Goal: Information Seeking & Learning: Check status

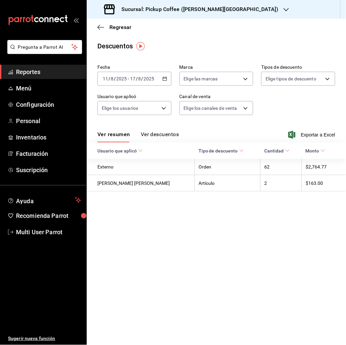
click at [212, 5] on div "Sucursal: Pickup Coffee ([PERSON_NAME][GEOGRAPHIC_DATA])" at bounding box center [192, 9] width 200 height 19
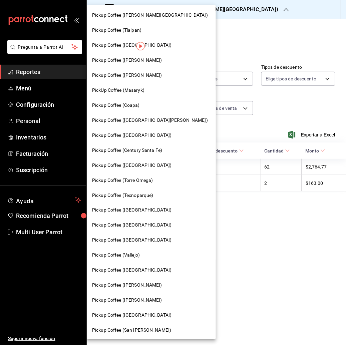
click at [137, 317] on span "Pickup Coffee ([GEOGRAPHIC_DATA])" at bounding box center [131, 315] width 79 height 7
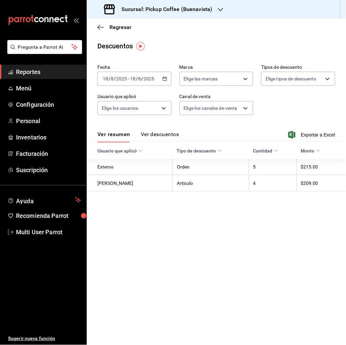
click at [167, 78] on icon "button" at bounding box center [165, 78] width 5 height 5
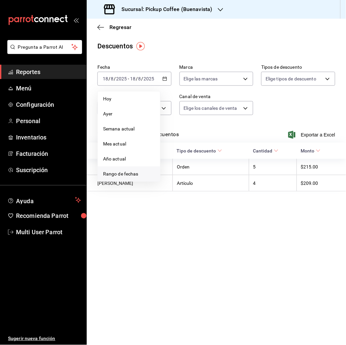
click at [140, 179] on li "Rango de fechas" at bounding box center [129, 174] width 62 height 15
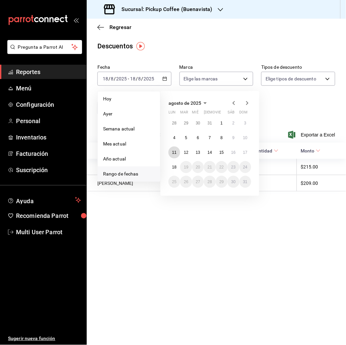
click at [175, 150] on abbr "11" at bounding box center [174, 152] width 4 height 5
click at [252, 154] on div "agosto de 2025 lun mar [PERSON_NAME] vie sáb dom 28 29 30 31 1 2 3 4 5 6 7 8 9 …" at bounding box center [210, 143] width 99 height 105
click at [249, 154] on button "17" at bounding box center [246, 153] width 12 height 12
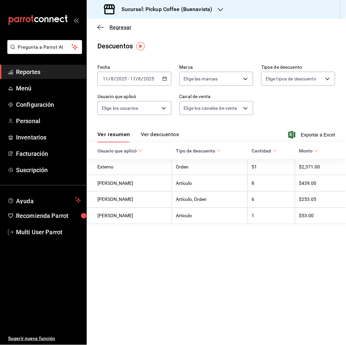
click at [118, 27] on span "Regresar" at bounding box center [121, 27] width 22 height 6
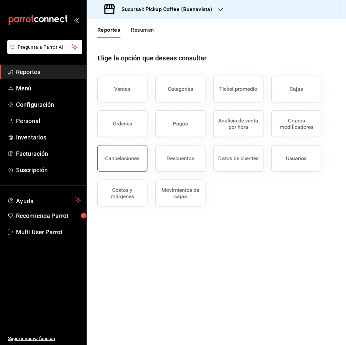
click at [129, 149] on button "Cancelaciones" at bounding box center [123, 158] width 50 height 27
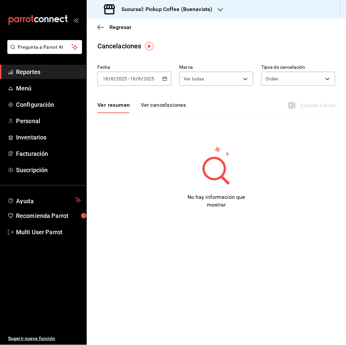
click at [146, 80] on input "2025" at bounding box center [149, 78] width 11 height 5
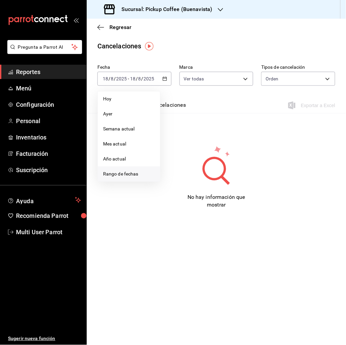
click at [134, 175] on span "Rango de fechas" at bounding box center [129, 174] width 52 height 7
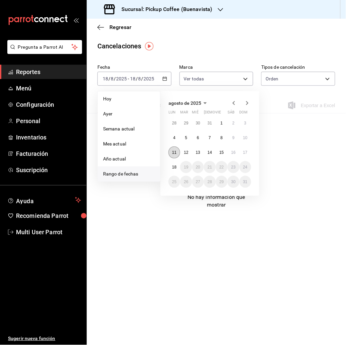
click at [178, 153] on button "11" at bounding box center [175, 153] width 12 height 12
click at [244, 154] on abbr "17" at bounding box center [246, 152] width 4 height 5
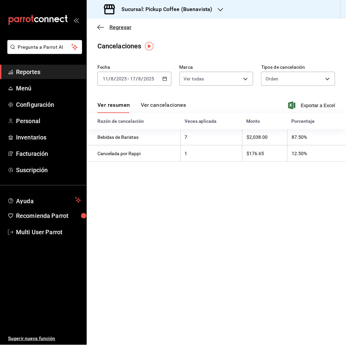
click at [120, 24] on span "Regresar" at bounding box center [121, 27] width 22 height 6
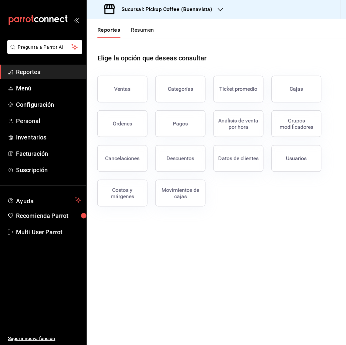
click at [141, 27] on button "Resumen" at bounding box center [142, 32] width 23 height 11
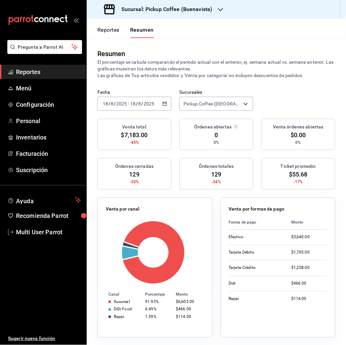
click at [145, 102] on input "2025" at bounding box center [149, 103] width 11 height 5
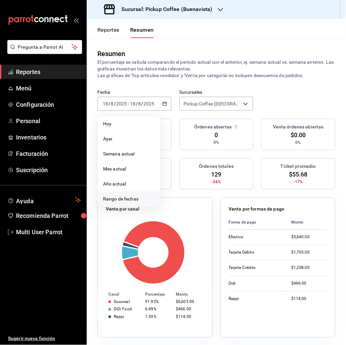
click at [121, 199] on span "Rango de fechas" at bounding box center [129, 199] width 52 height 7
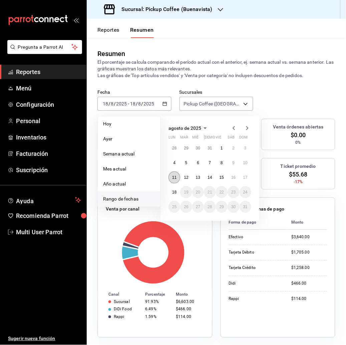
click at [171, 178] on button "11" at bounding box center [175, 178] width 12 height 12
click at [244, 175] on abbr "17" at bounding box center [246, 177] width 4 height 5
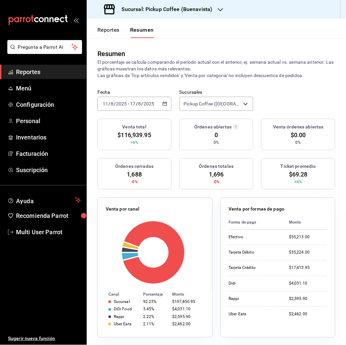
click at [108, 26] on div "Reportes Resumen" at bounding box center [120, 28] width 67 height 19
click at [106, 27] on button "Reportes" at bounding box center [109, 32] width 22 height 11
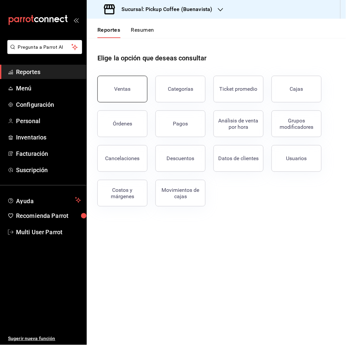
click at [126, 96] on button "Ventas" at bounding box center [123, 89] width 50 height 27
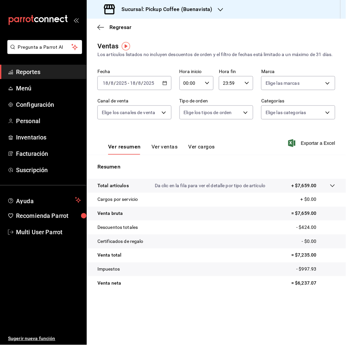
click at [131, 86] on input "18" at bounding box center [133, 83] width 6 height 5
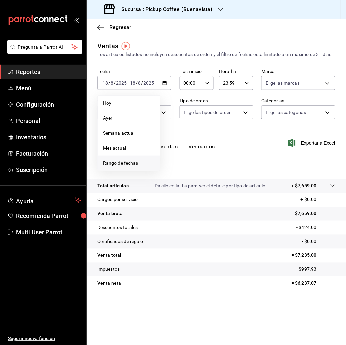
click at [125, 167] on span "Rango de fechas" at bounding box center [129, 163] width 52 height 7
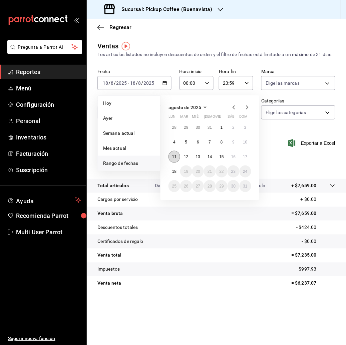
click at [172, 163] on button "11" at bounding box center [175, 157] width 12 height 12
click at [249, 162] on button "17" at bounding box center [246, 157] width 12 height 12
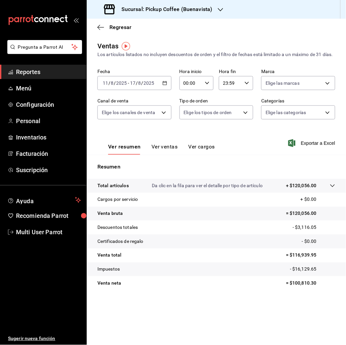
click at [222, 10] on icon "button" at bounding box center [220, 9] width 5 height 5
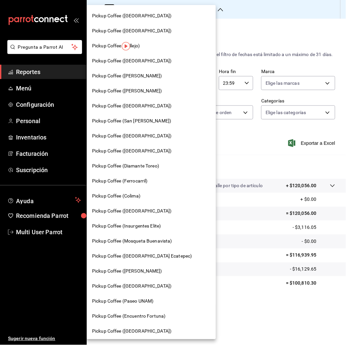
scroll to position [242, 0]
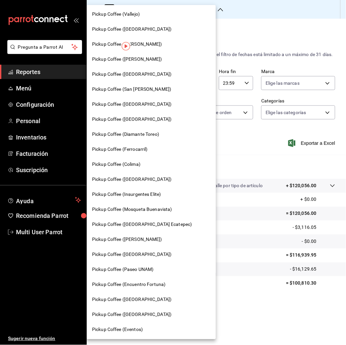
click at [143, 293] on div "Pickup Coffee ([GEOGRAPHIC_DATA])" at bounding box center [151, 299] width 129 height 15
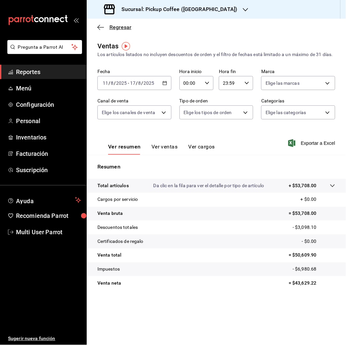
click at [120, 29] on span "Regresar" at bounding box center [121, 27] width 22 height 6
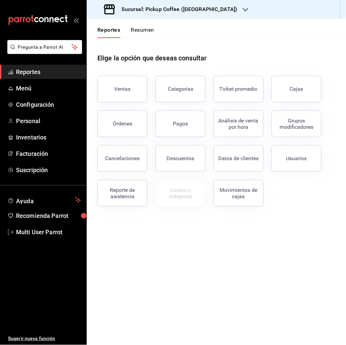
click at [147, 27] on button "Resumen" at bounding box center [142, 32] width 23 height 11
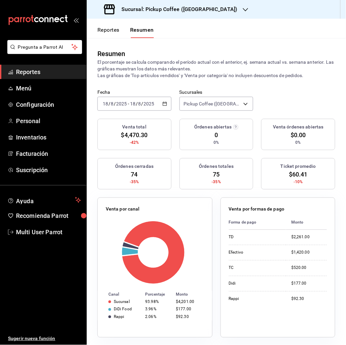
click at [150, 105] on input "2025" at bounding box center [149, 103] width 11 height 5
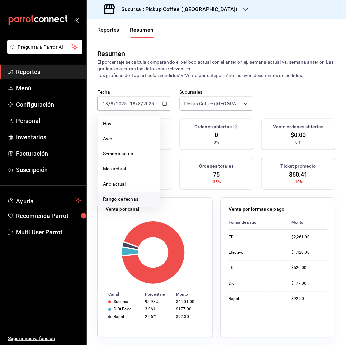
click at [130, 194] on li "Rango de fechas" at bounding box center [129, 199] width 62 height 15
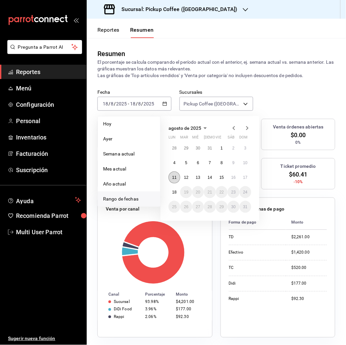
click at [173, 180] on button "11" at bounding box center [175, 178] width 12 height 12
click at [241, 180] on button "17" at bounding box center [246, 178] width 12 height 12
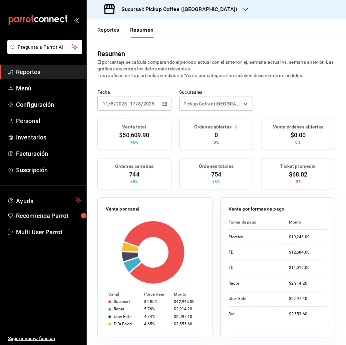
click at [106, 32] on button "Reportes" at bounding box center [109, 32] width 22 height 11
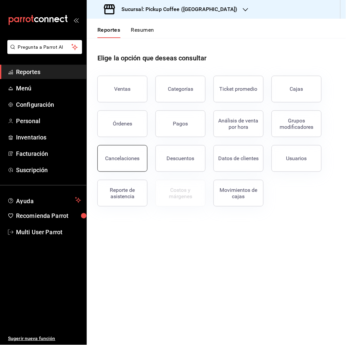
click at [132, 161] on div "Cancelaciones" at bounding box center [123, 158] width 34 height 6
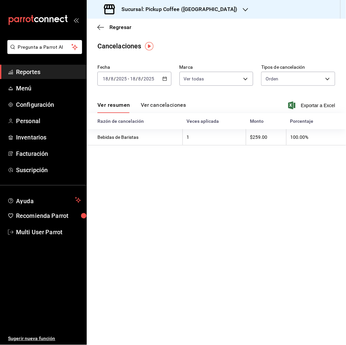
click at [152, 76] on input "2025" at bounding box center [149, 78] width 11 height 5
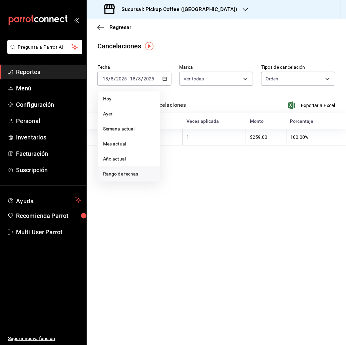
click at [130, 167] on li "Rango de fechas" at bounding box center [129, 174] width 62 height 15
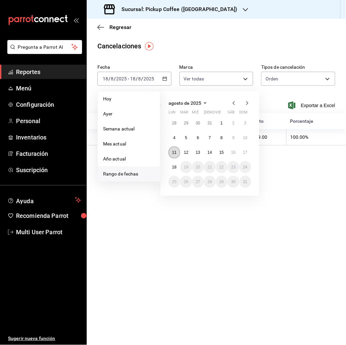
click at [170, 150] on button "11" at bounding box center [175, 153] width 12 height 12
click at [248, 148] on button "17" at bounding box center [246, 153] width 12 height 12
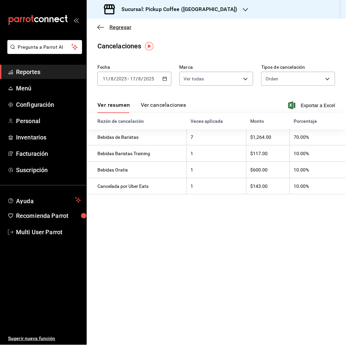
click at [102, 27] on icon "button" at bounding box center [101, 27] width 7 height 0
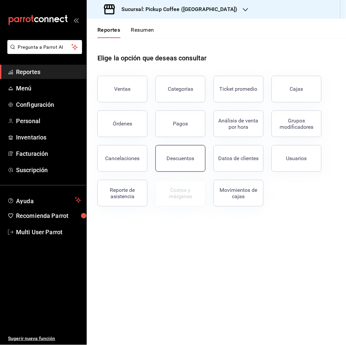
click at [176, 166] on button "Descuentos" at bounding box center [181, 158] width 50 height 27
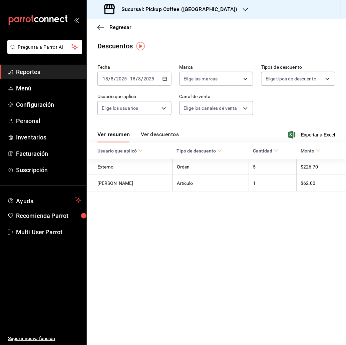
click at [148, 79] on input "2025" at bounding box center [149, 78] width 11 height 5
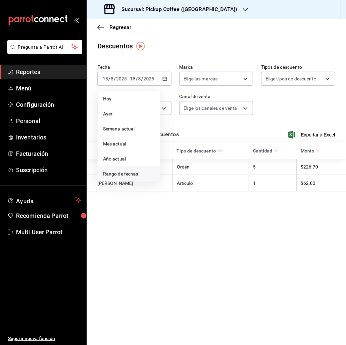
click at [144, 171] on span "Rango de fechas" at bounding box center [129, 174] width 52 height 7
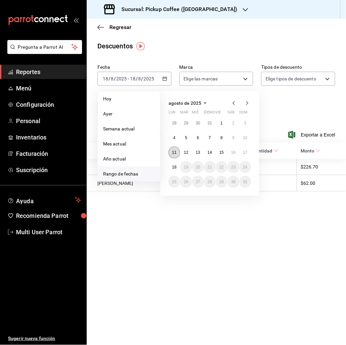
click at [176, 149] on button "11" at bounding box center [175, 153] width 12 height 12
click at [247, 148] on button "17" at bounding box center [246, 153] width 12 height 12
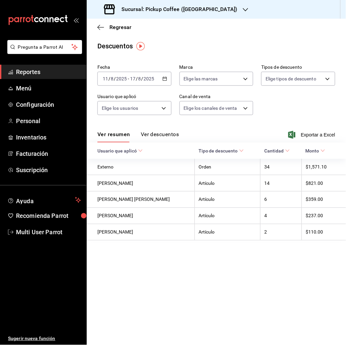
click at [162, 132] on button "Ver descuentos" at bounding box center [160, 136] width 38 height 11
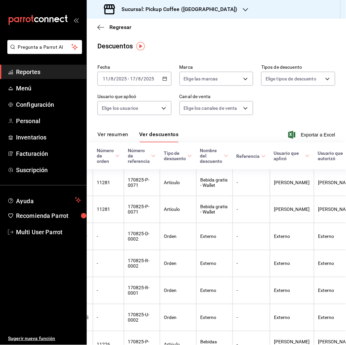
click at [117, 134] on button "Ver resumen" at bounding box center [113, 136] width 31 height 11
